Goal: Find specific page/section: Find specific page/section

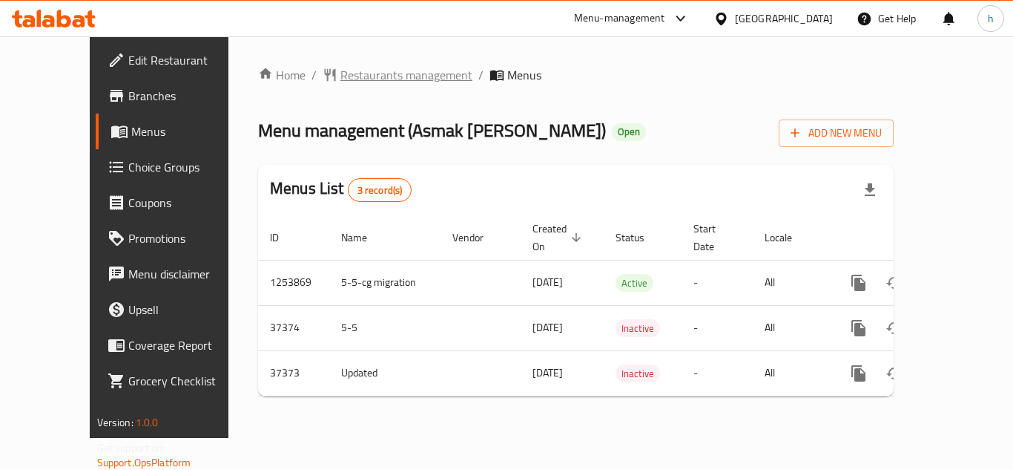
click at [346, 79] on span "Restaurants management" at bounding box center [407, 75] width 132 height 18
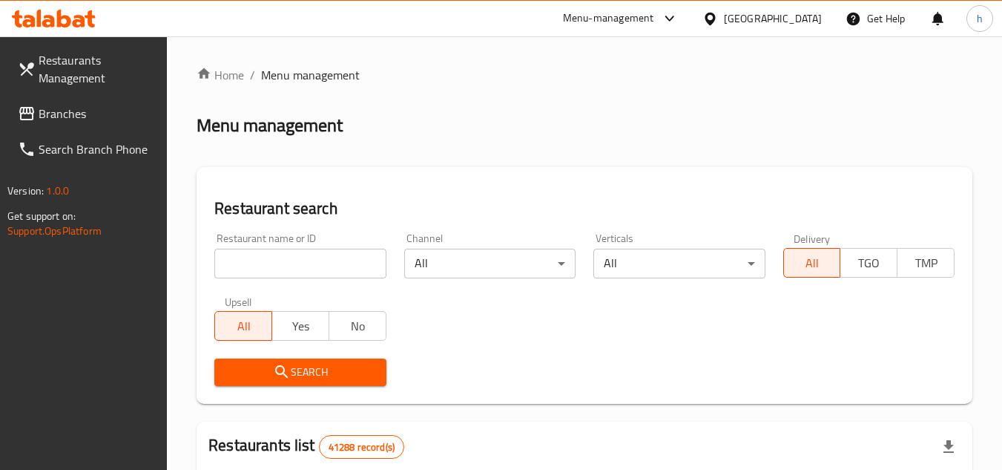
click at [105, 118] on span "Branches" at bounding box center [97, 114] width 117 height 18
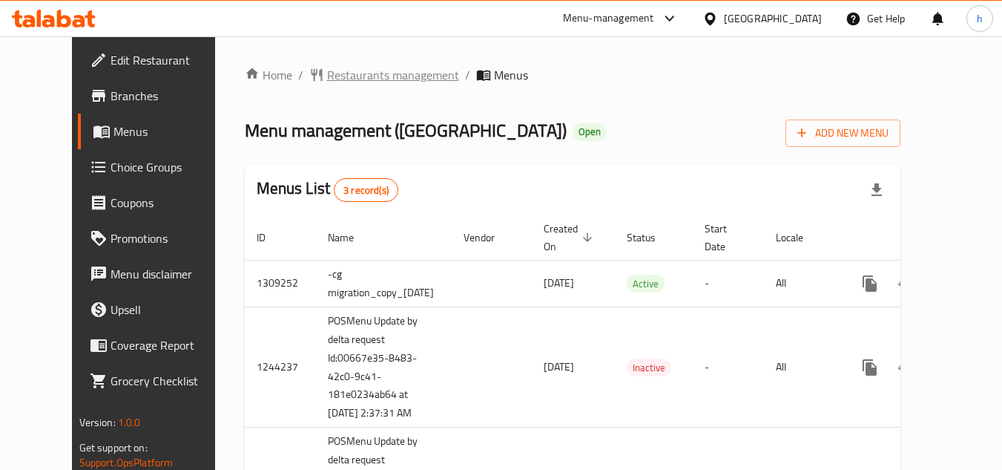
click at [358, 72] on span "Restaurants management" at bounding box center [393, 75] width 132 height 18
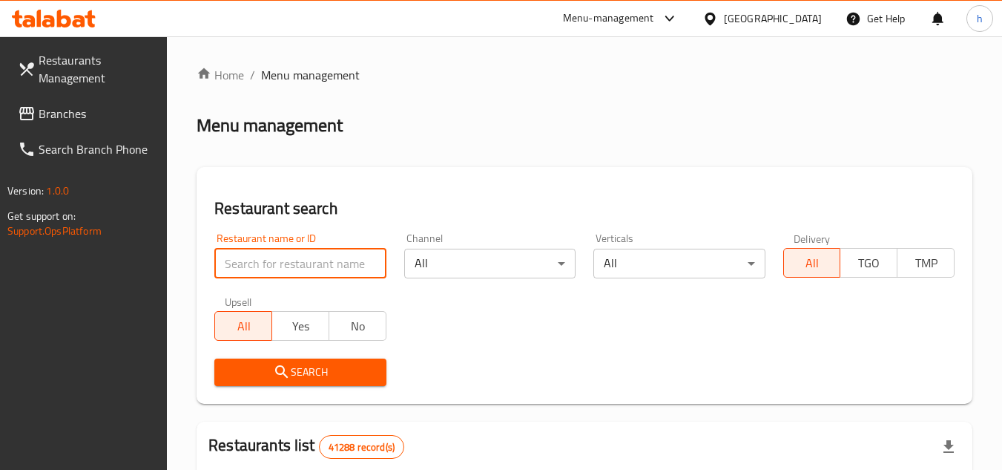
click at [289, 265] on input "search" at bounding box center [299, 264] width 171 height 30
paste input "671053"
type input "671053"
click button "Search" at bounding box center [299, 371] width 171 height 27
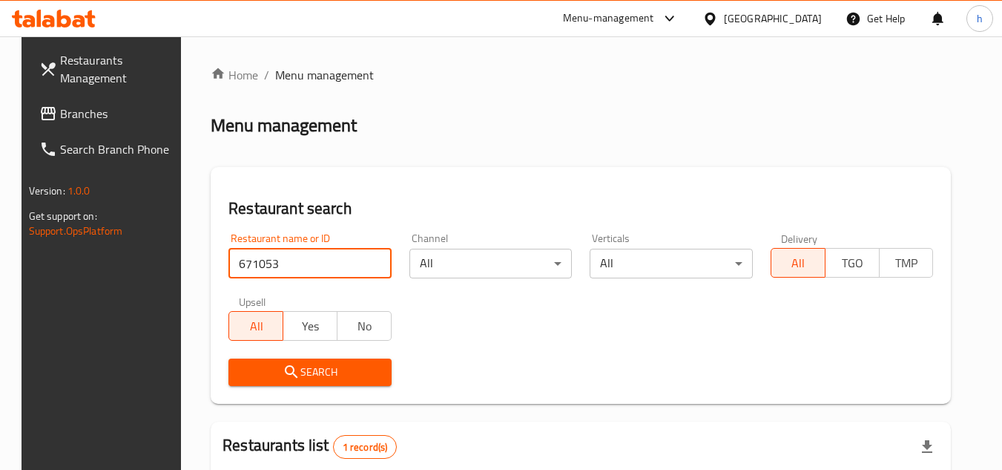
click at [80, 110] on span "Branches" at bounding box center [118, 114] width 117 height 18
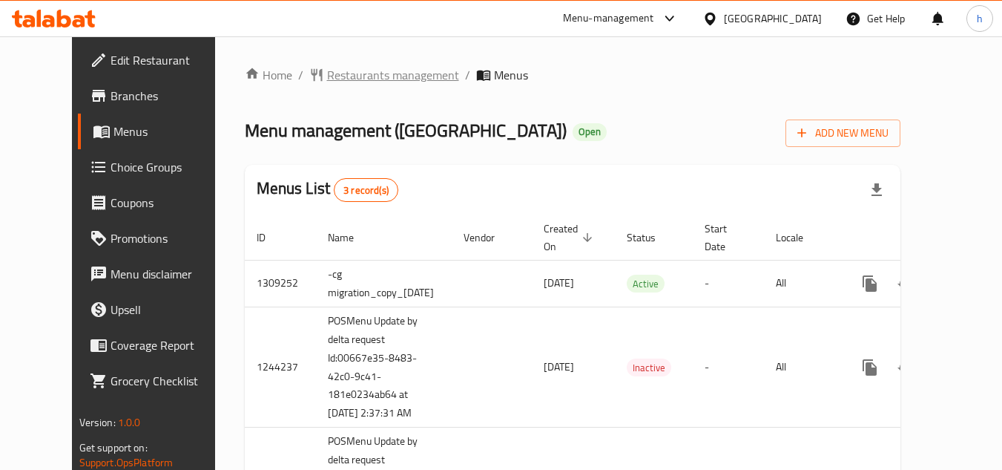
click at [360, 70] on span "Restaurants management" at bounding box center [393, 75] width 132 height 18
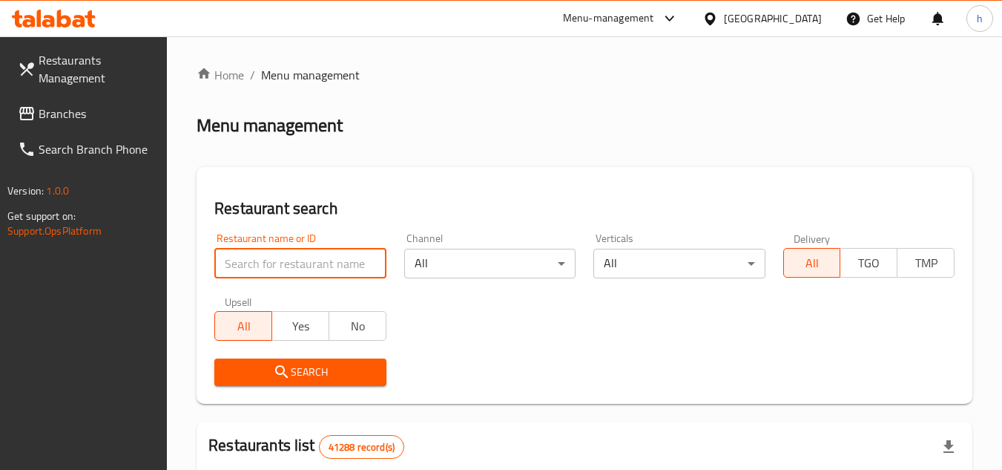
click at [299, 266] on input "search" at bounding box center [299, 264] width 171 height 30
paste input "671053"
type input "671053"
click button "Search" at bounding box center [299, 371] width 171 height 27
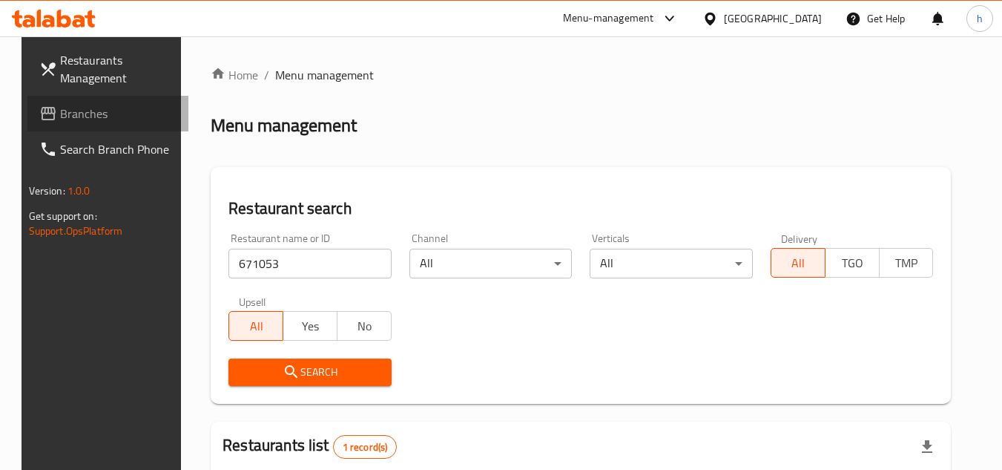
click at [65, 119] on span "Branches" at bounding box center [118, 114] width 117 height 18
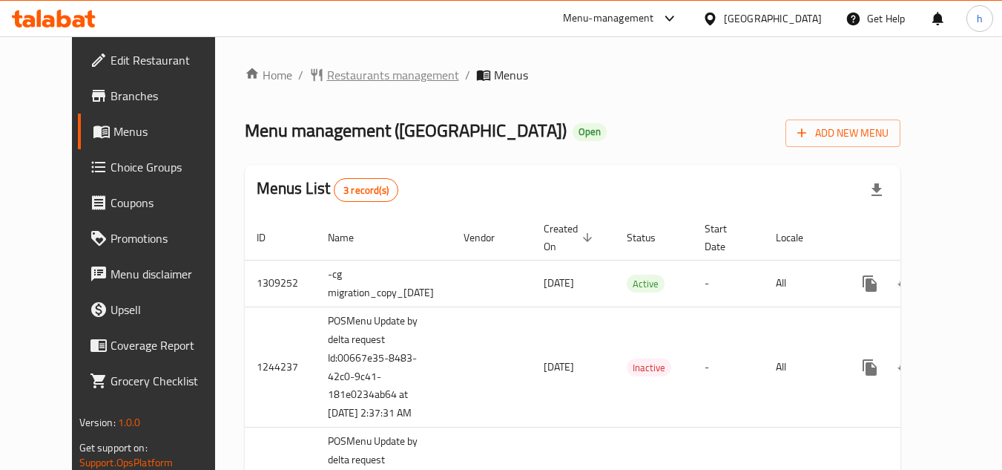
click at [358, 76] on span "Restaurants management" at bounding box center [393, 75] width 132 height 18
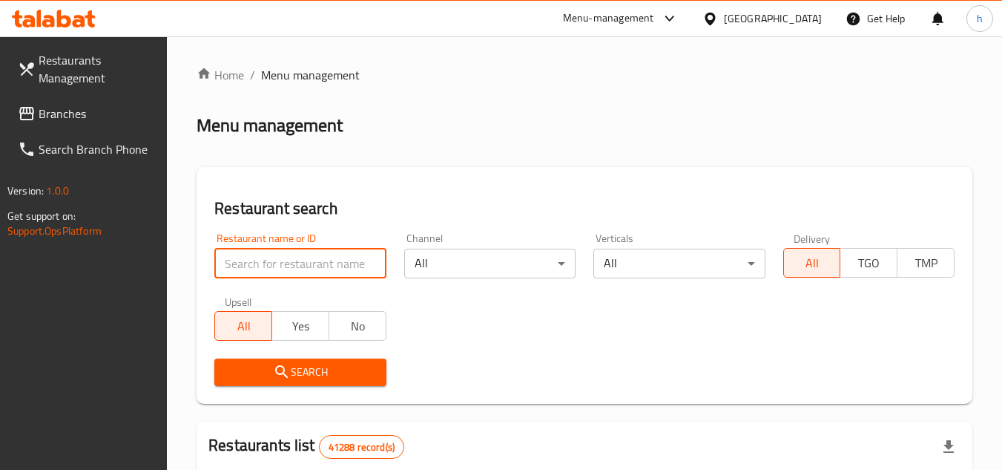
click at [309, 251] on input "search" at bounding box center [299, 264] width 171 height 30
paste input "671053"
type input "671053"
click button "Search" at bounding box center [299, 371] width 171 height 27
